Goal: Task Accomplishment & Management: Manage account settings

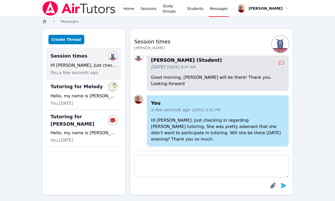
scroll to position [5, 0]
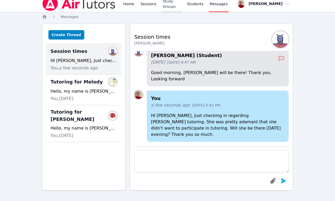
click at [176, 3] on link "Study Groups" at bounding box center [171, 3] width 20 height 17
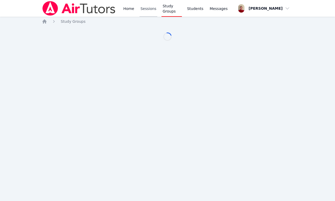
click at [151, 6] on link "Sessions" at bounding box center [148, 8] width 18 height 17
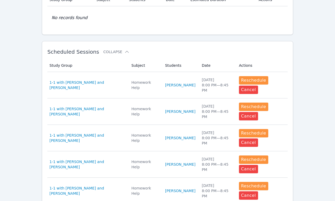
scroll to position [120, 0]
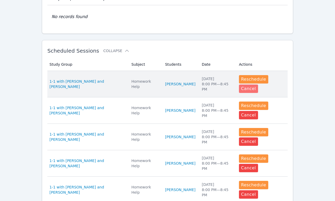
click at [258, 85] on button "Cancel" at bounding box center [248, 89] width 19 height 8
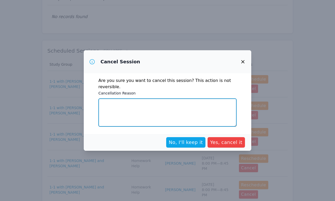
click at [118, 110] on textarea "Cancellation Reason" at bounding box center [167, 112] width 138 height 28
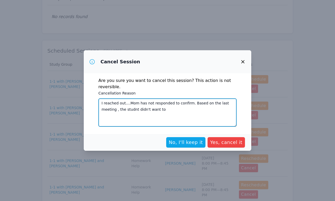
click at [118, 109] on textarea "I reached out....Mom has not responded to confirm. Based on the last meeting , …" at bounding box center [167, 112] width 138 height 28
click at [148, 110] on textarea "I reached out....Mom has not responded to confirm. Based on the last meeting , …" at bounding box center [167, 112] width 138 height 28
type textarea "I reached out....Mom has not responded to confirm. Based on the last meeting , …"
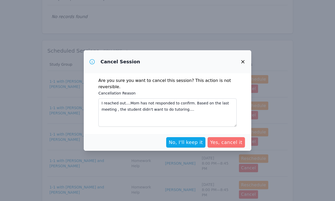
click at [231, 142] on span "Yes, cancel it" at bounding box center [226, 142] width 32 height 7
